Goal: Task Accomplishment & Management: Use online tool/utility

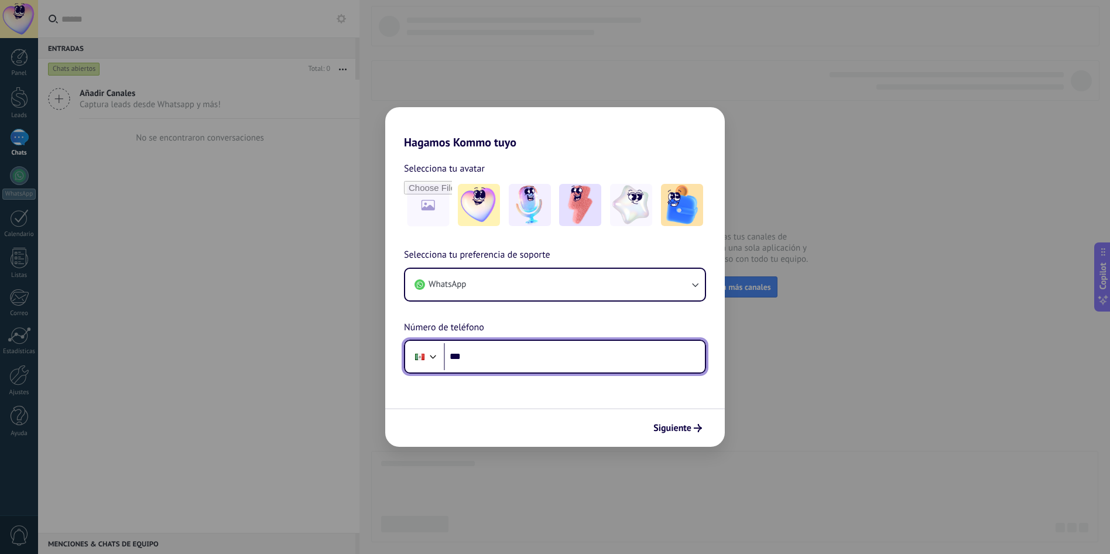
click at [497, 362] on input "***" at bounding box center [574, 356] width 261 height 27
type input "**********"
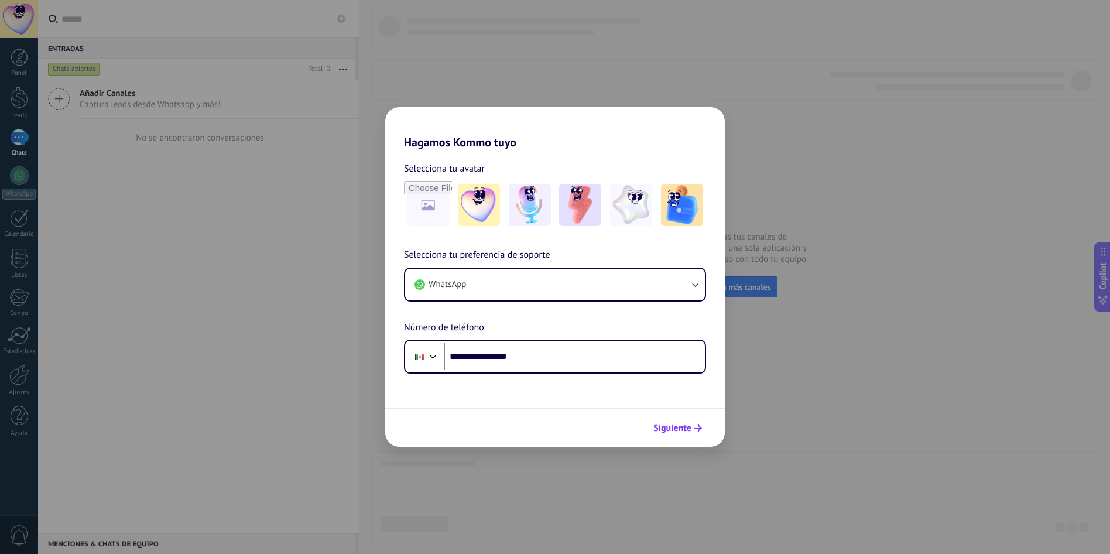
click at [680, 429] on span "Siguiente" at bounding box center [672, 428] width 38 height 8
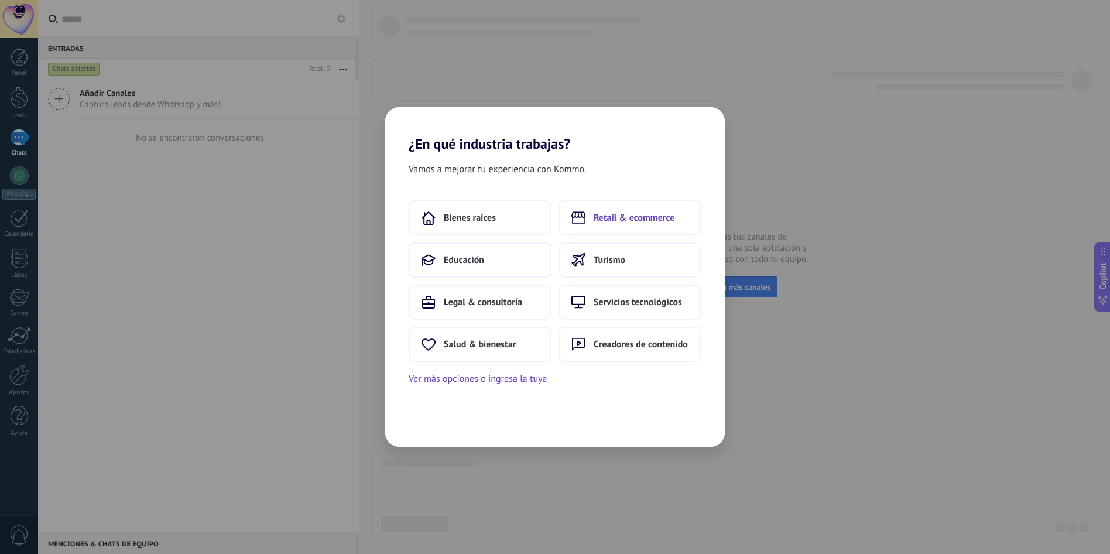
click at [613, 225] on button "Retail & ecommerce" at bounding box center [629, 217] width 143 height 35
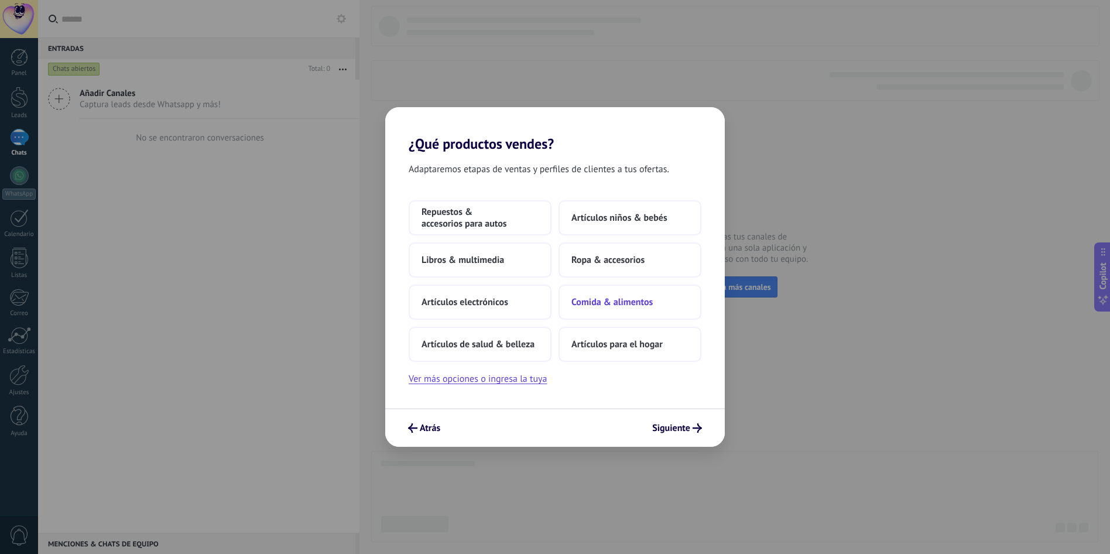
click at [614, 303] on span "Comida & alimentos" at bounding box center [611, 302] width 81 height 12
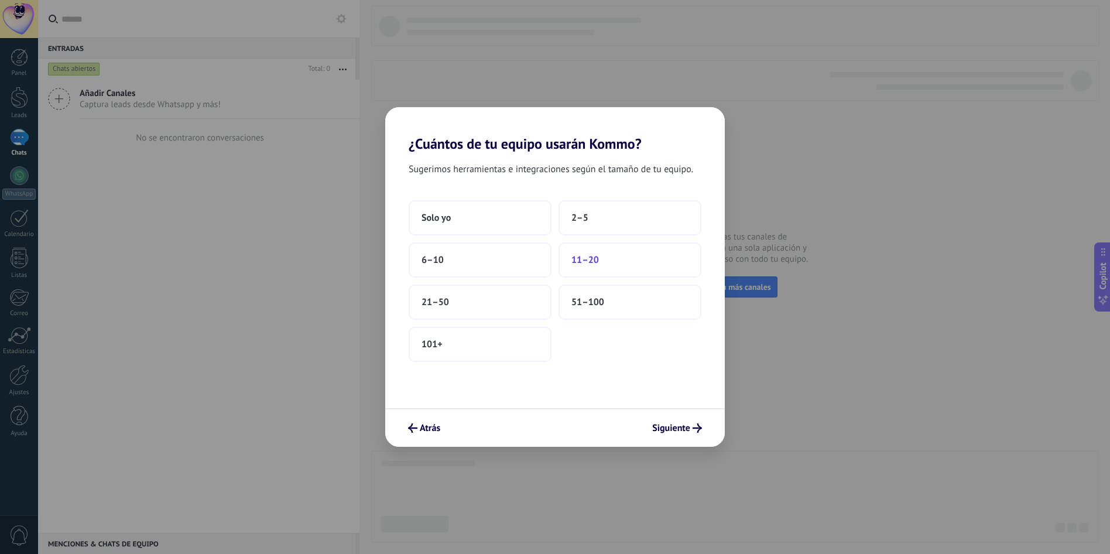
click at [602, 262] on button "11–20" at bounding box center [629, 259] width 143 height 35
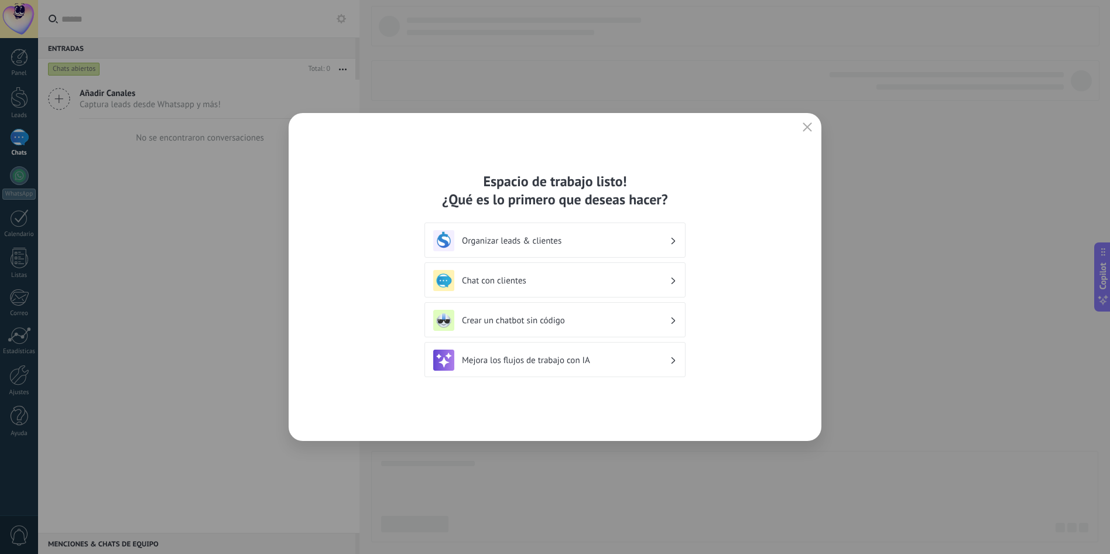
click at [560, 270] on div "Chat con clientes" at bounding box center [555, 280] width 244 height 21
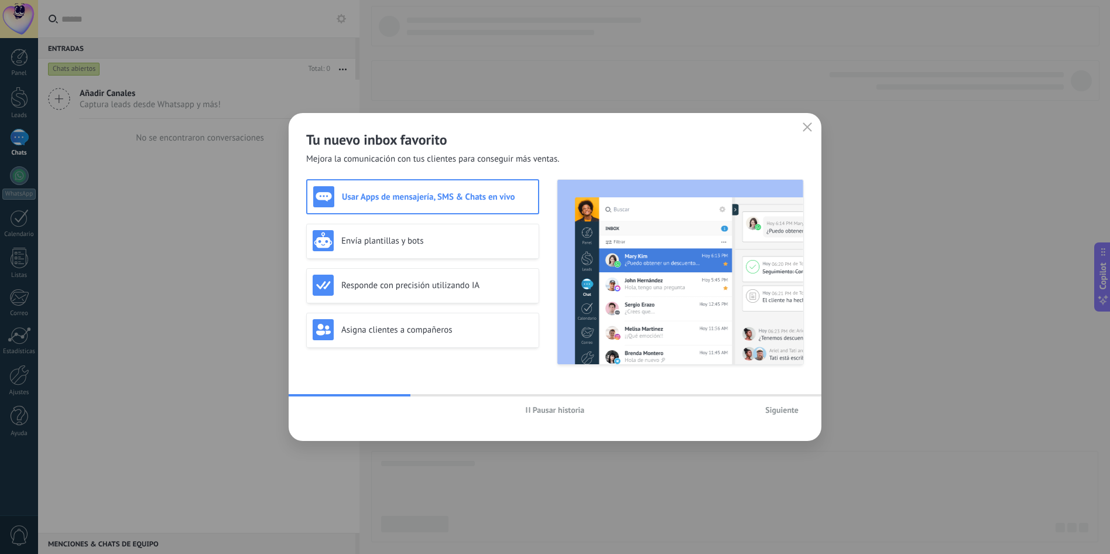
click at [782, 412] on span "Siguiente" at bounding box center [781, 410] width 33 height 8
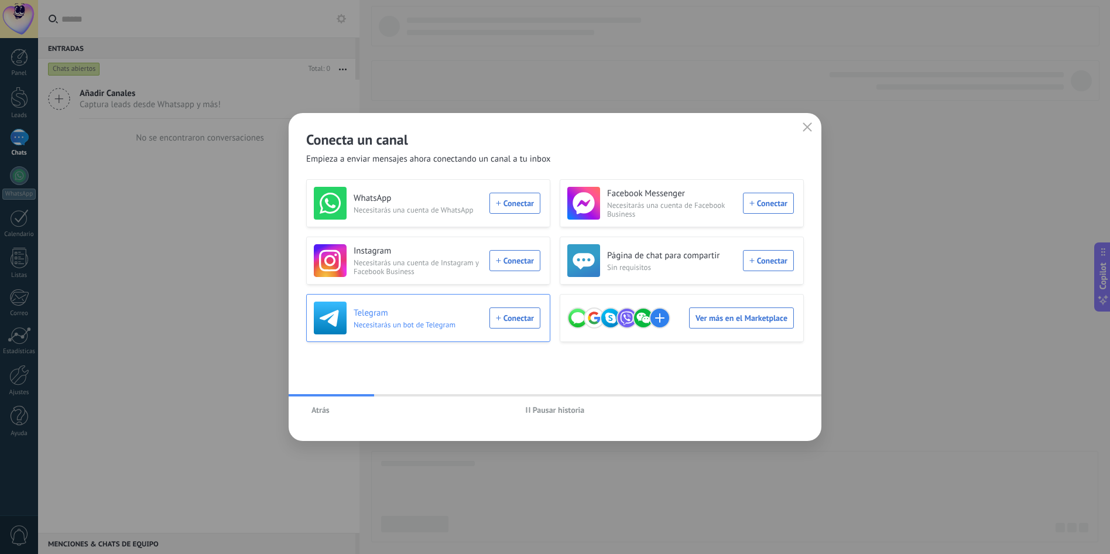
click at [378, 310] on h3 "Telegram" at bounding box center [418, 313] width 129 height 12
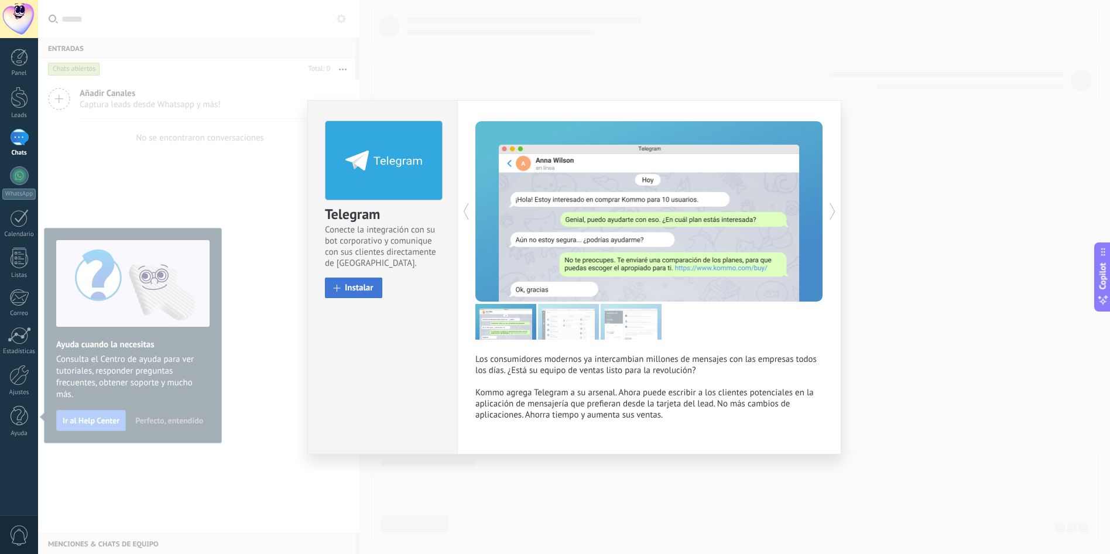
click at [369, 289] on span "Instalar" at bounding box center [359, 287] width 29 height 9
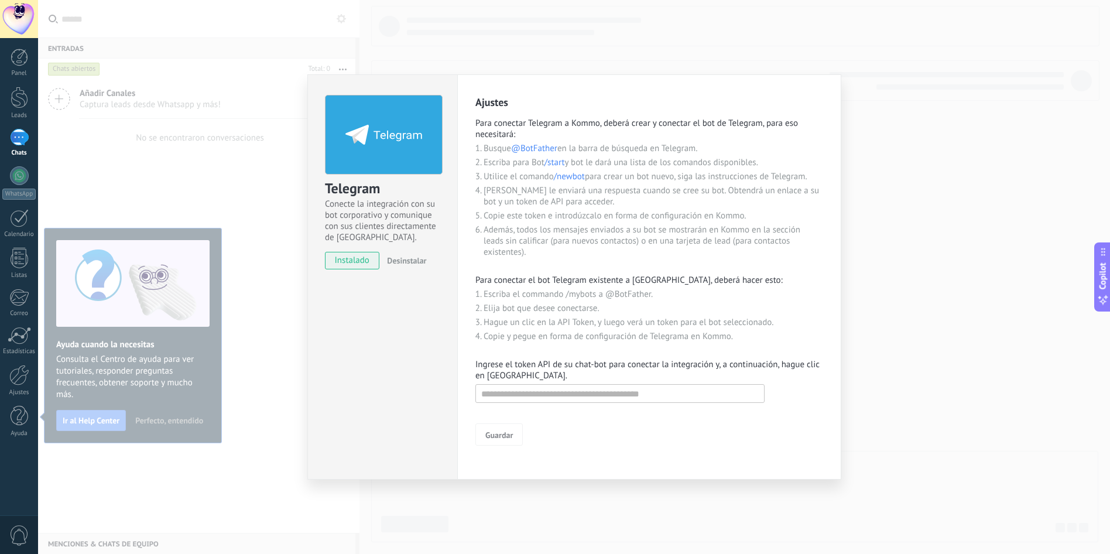
click at [663, 43] on div "Telegram Conecte la integración con su bot corporativo y comunique con sus clie…" at bounding box center [574, 277] width 1072 height 554
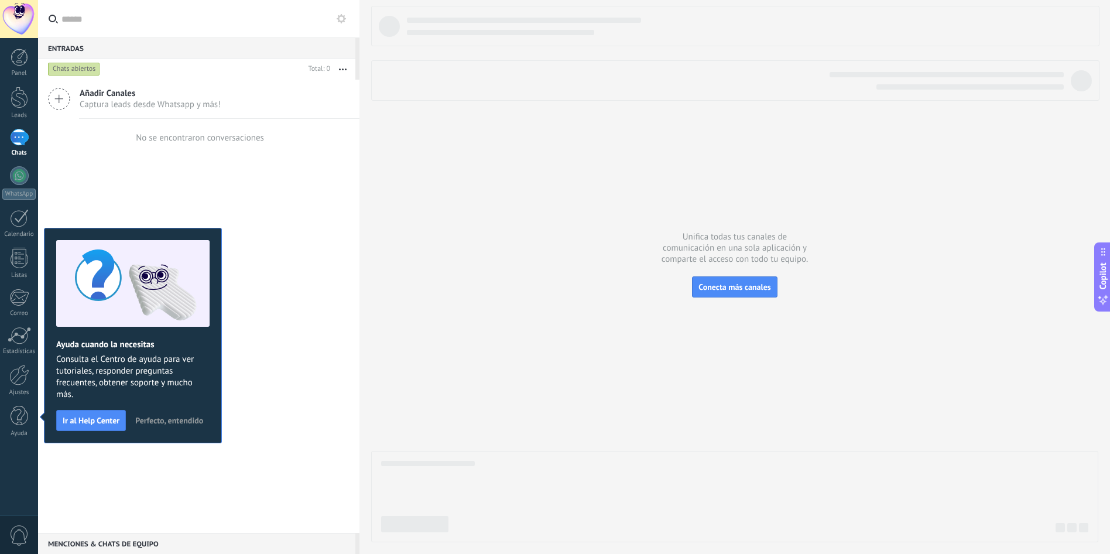
drag, startPoint x: 53, startPoint y: 419, endPoint x: 161, endPoint y: 397, distance: 110.4
click at [53, 419] on div "Ayuda cuando la necesitas Consulta el Centro de ayuda para ver tutoriales, resp…" at bounding box center [133, 335] width 178 height 215
click at [718, 292] on span "Conecta más canales" at bounding box center [734, 287] width 72 height 11
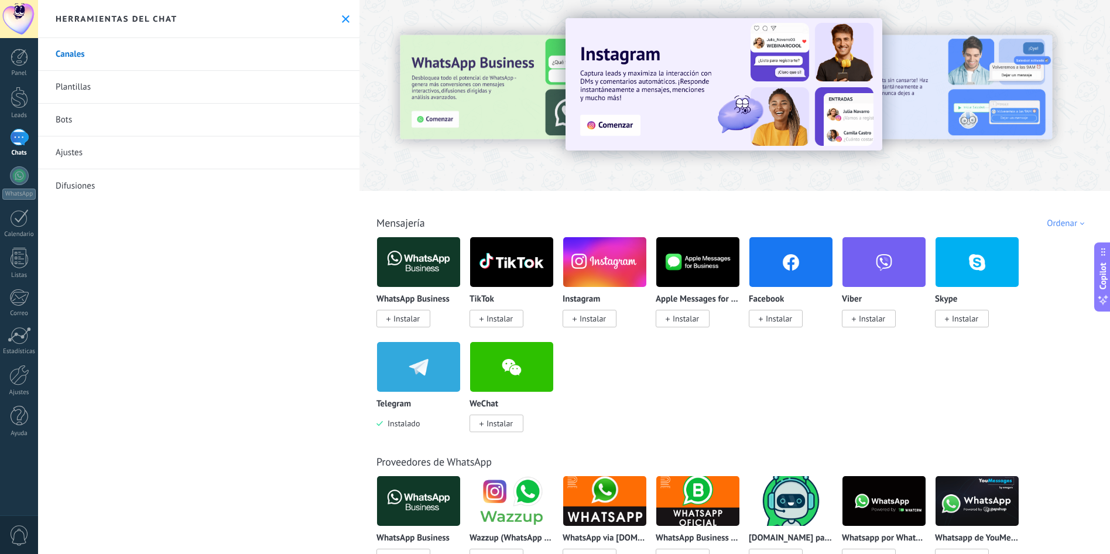
click at [426, 367] on img at bounding box center [418, 366] width 83 height 57
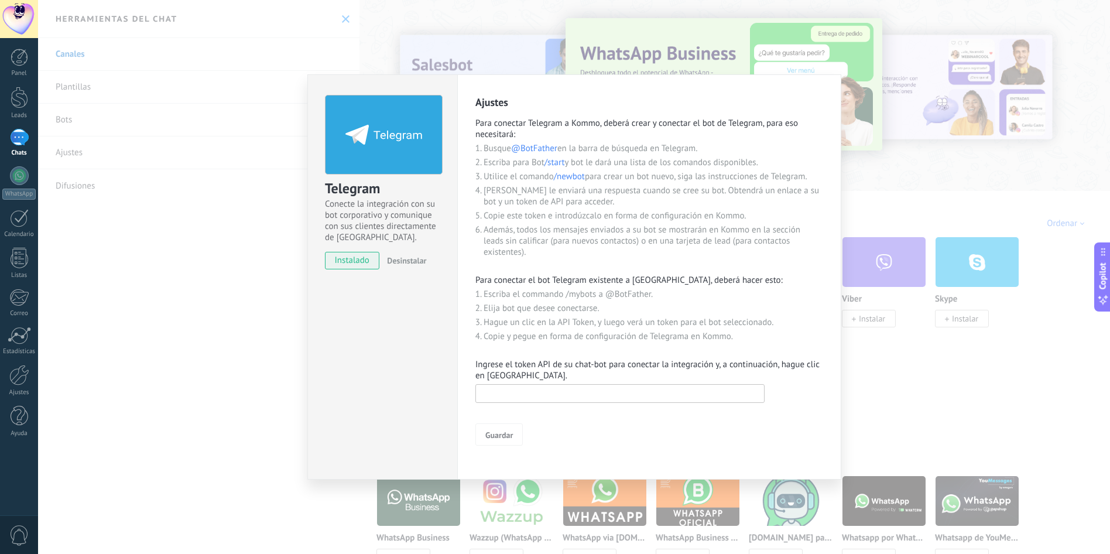
click at [522, 397] on input "text" at bounding box center [619, 393] width 289 height 19
paste input "**********"
type input "**********"
click at [508, 434] on span "Guardar" at bounding box center [499, 435] width 28 height 8
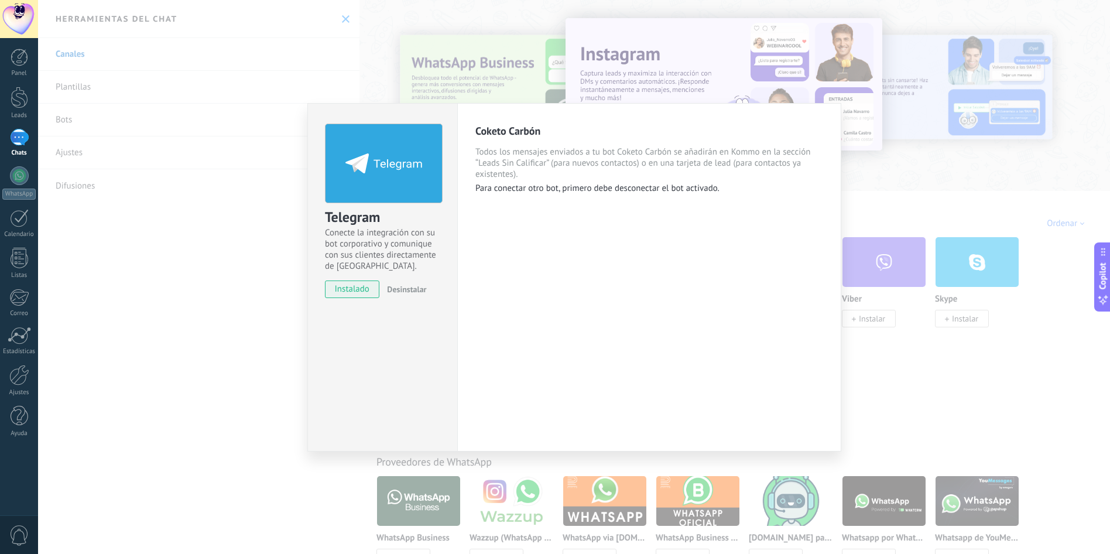
click at [258, 277] on div "Telegram Conecte la integración con su bot corporativo y comunique con sus clie…" at bounding box center [574, 277] width 1072 height 554
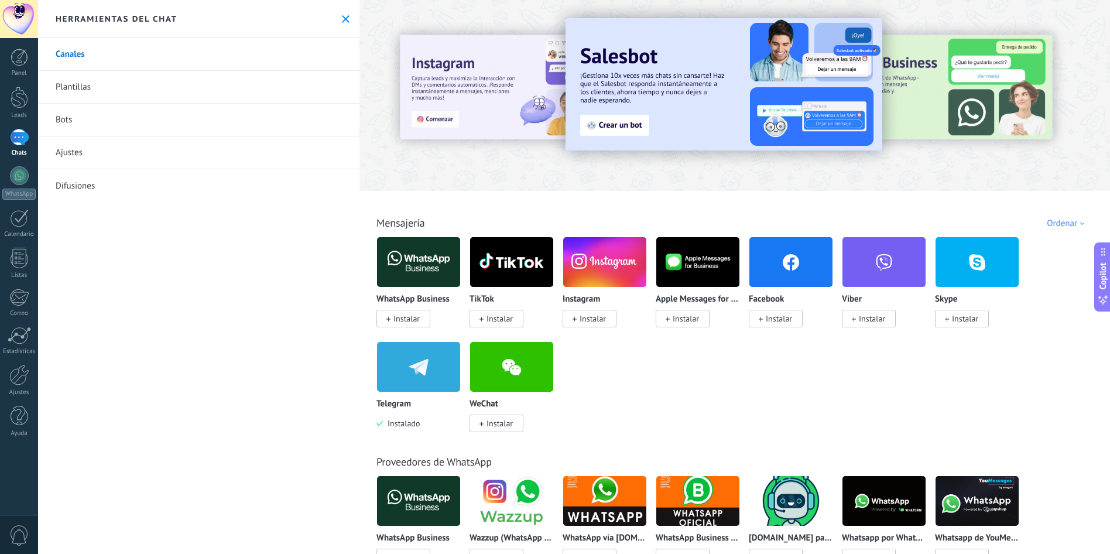
click at [342, 22] on icon at bounding box center [346, 19] width 8 height 8
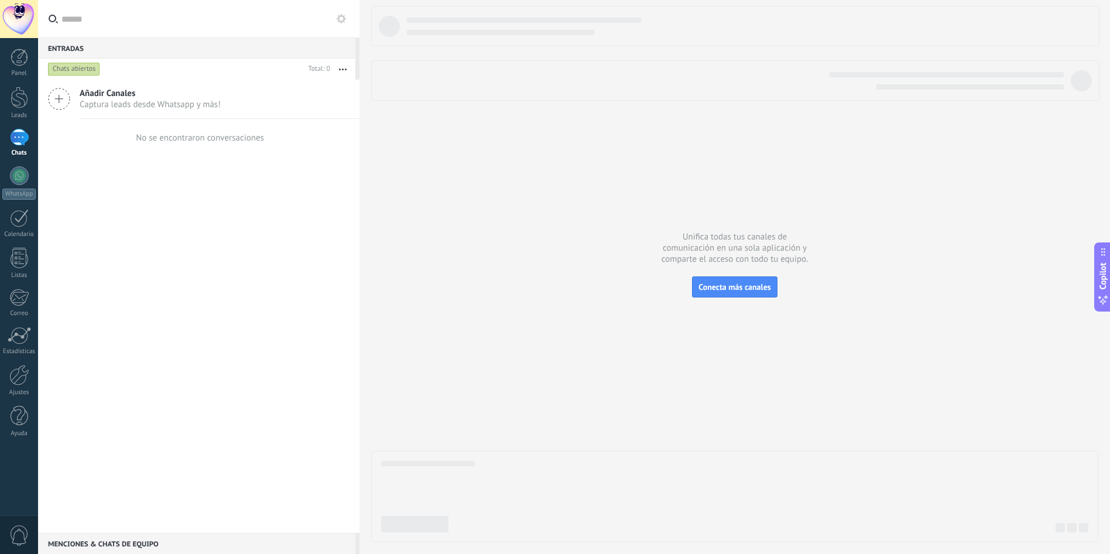
click at [121, 103] on span "Captura leads desde Whatsapp y más!" at bounding box center [150, 104] width 141 height 11
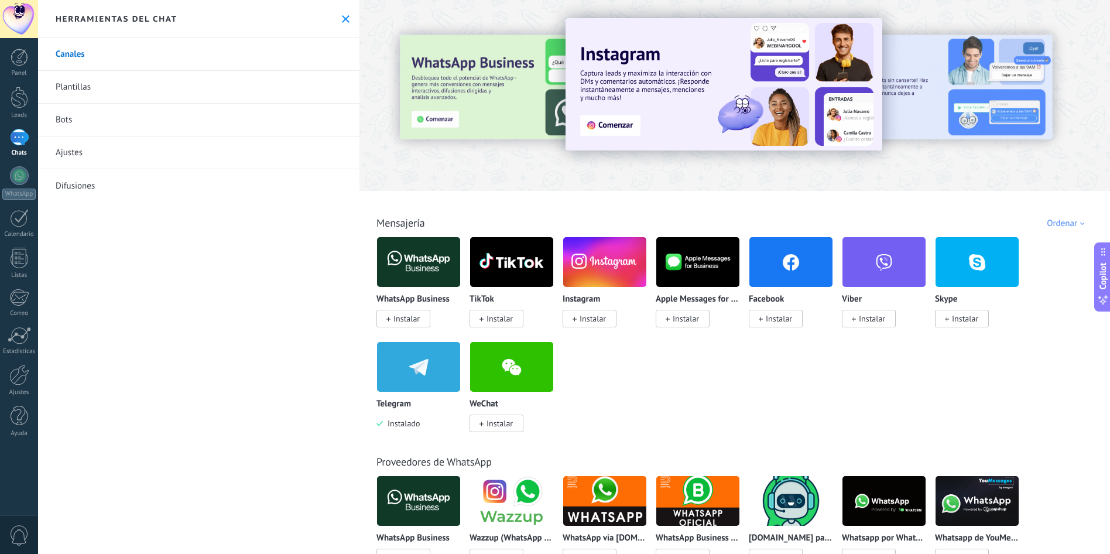
click at [422, 369] on img at bounding box center [418, 366] width 83 height 57
